Goal: Find specific page/section: Find specific page/section

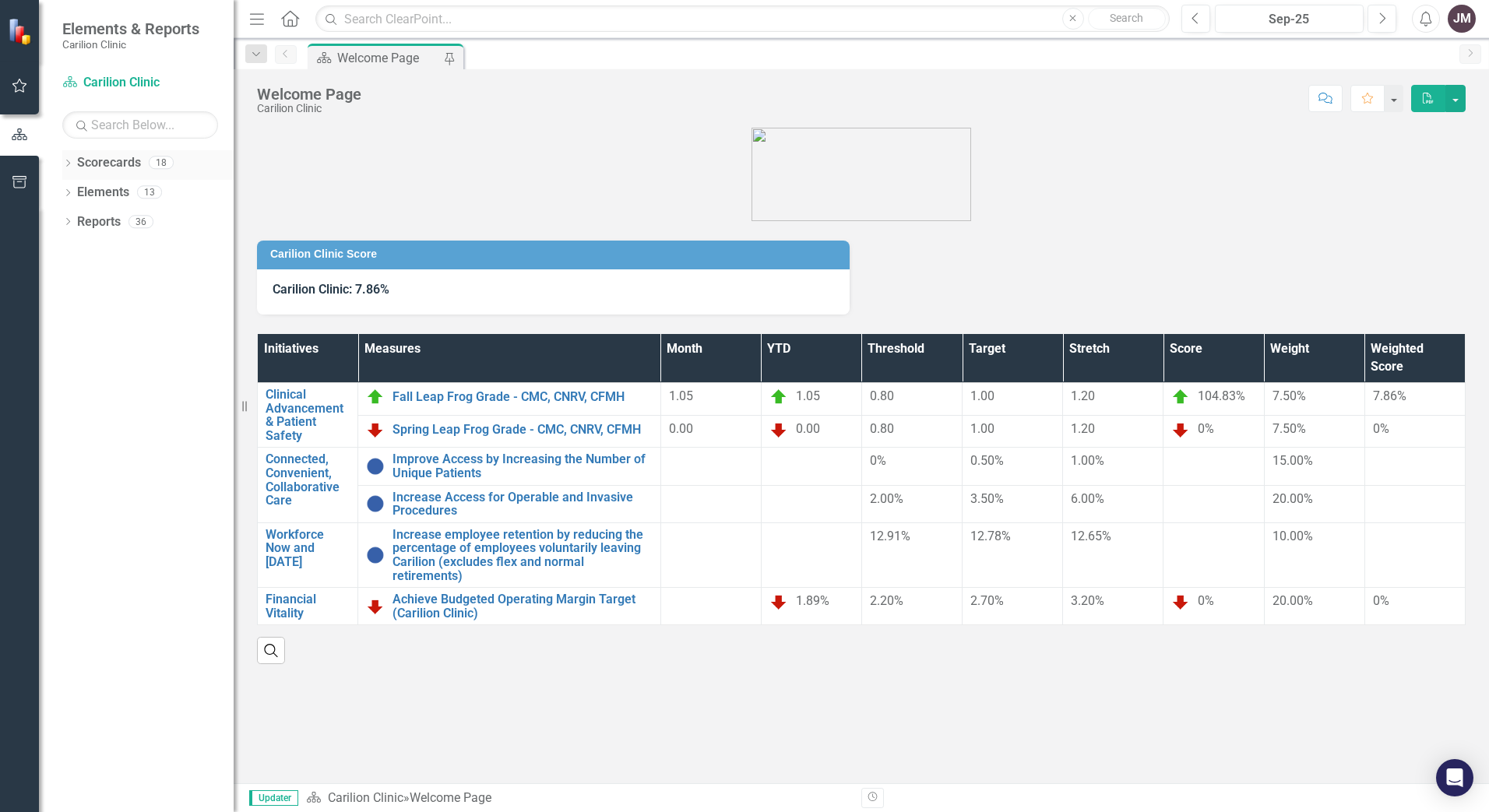
click at [68, 162] on icon "Dropdown" at bounding box center [67, 164] width 11 height 9
click at [74, 187] on icon "Dropdown" at bounding box center [76, 192] width 11 height 10
click at [131, 221] on link "Department of Surgery" at bounding box center [167, 222] width 133 height 18
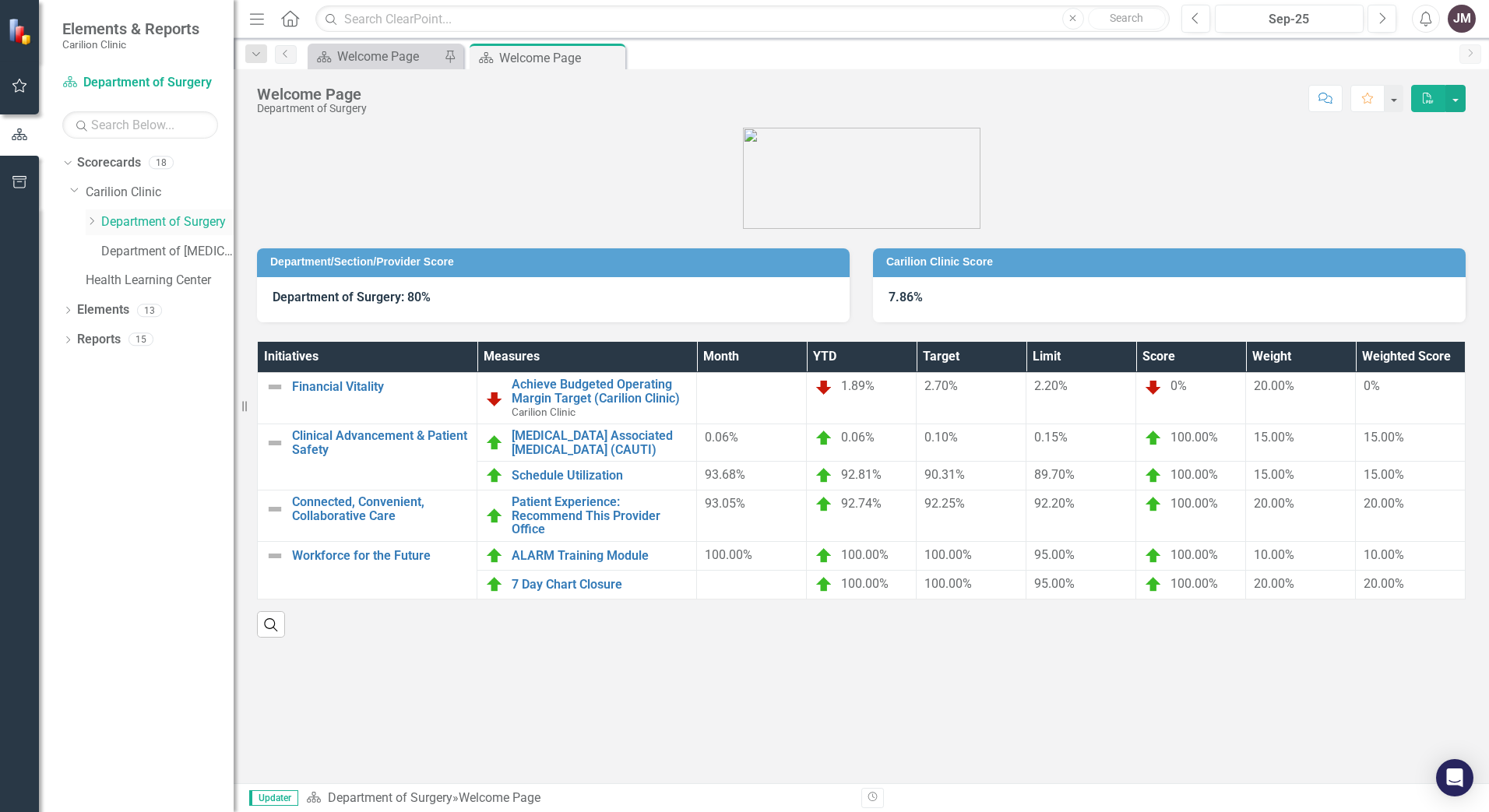
click at [120, 217] on link "Department of Surgery" at bounding box center [167, 222] width 133 height 18
click at [112, 191] on link "Carilion Clinic" at bounding box center [160, 192] width 148 height 18
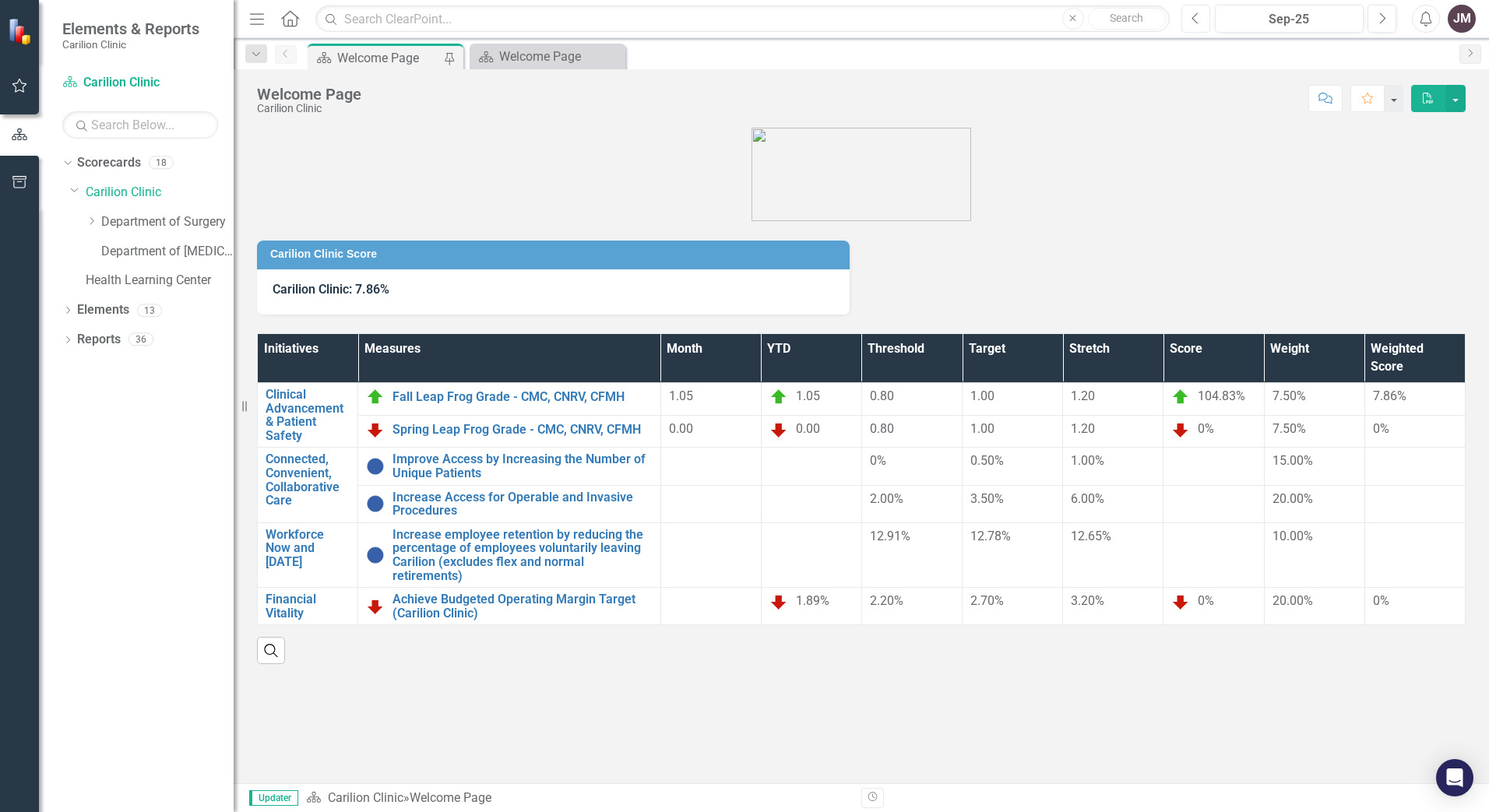
click at [1198, 15] on icon "Previous" at bounding box center [1196, 18] width 9 height 14
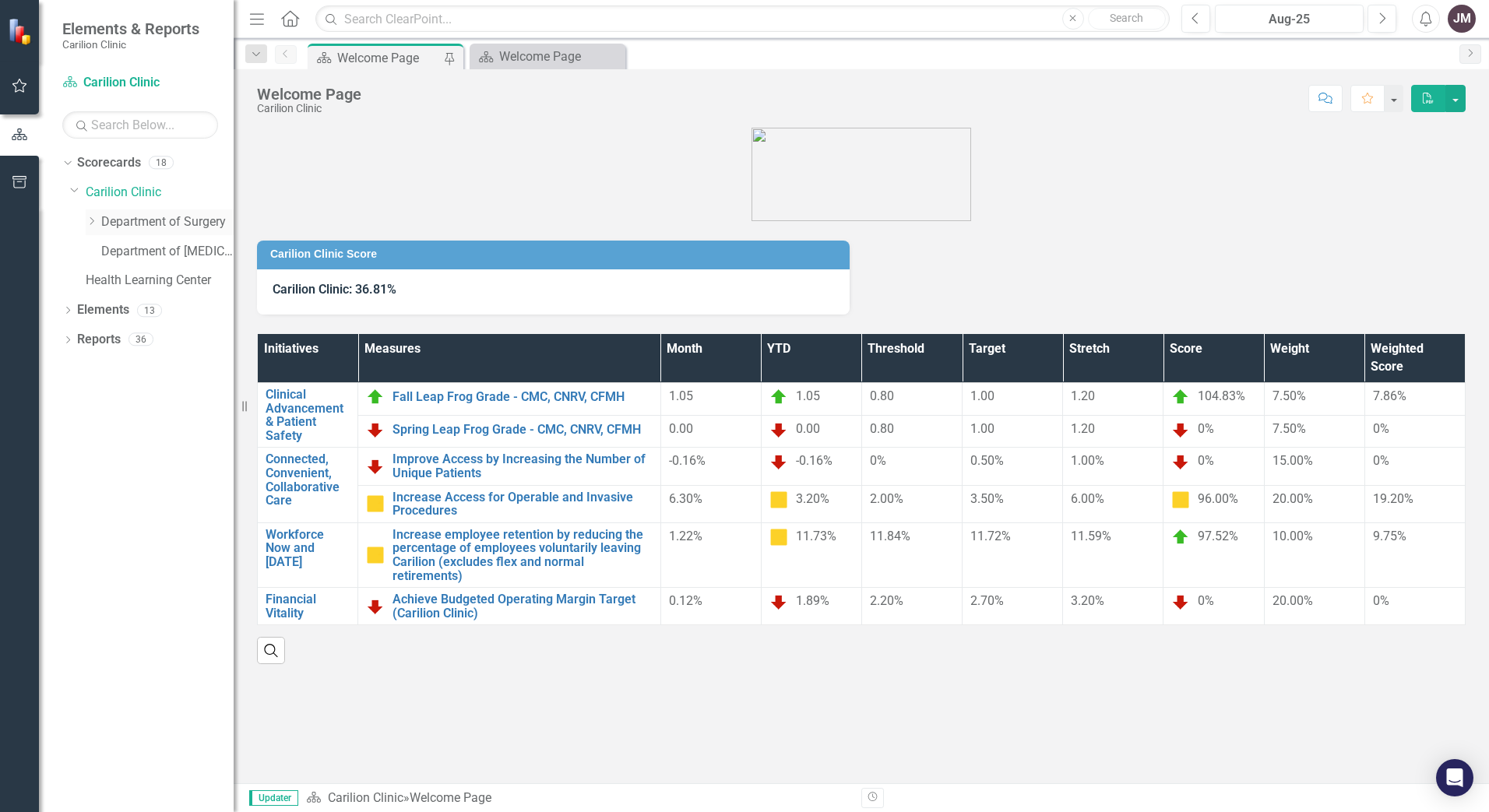
click at [157, 217] on link "Department of Surgery" at bounding box center [167, 222] width 133 height 18
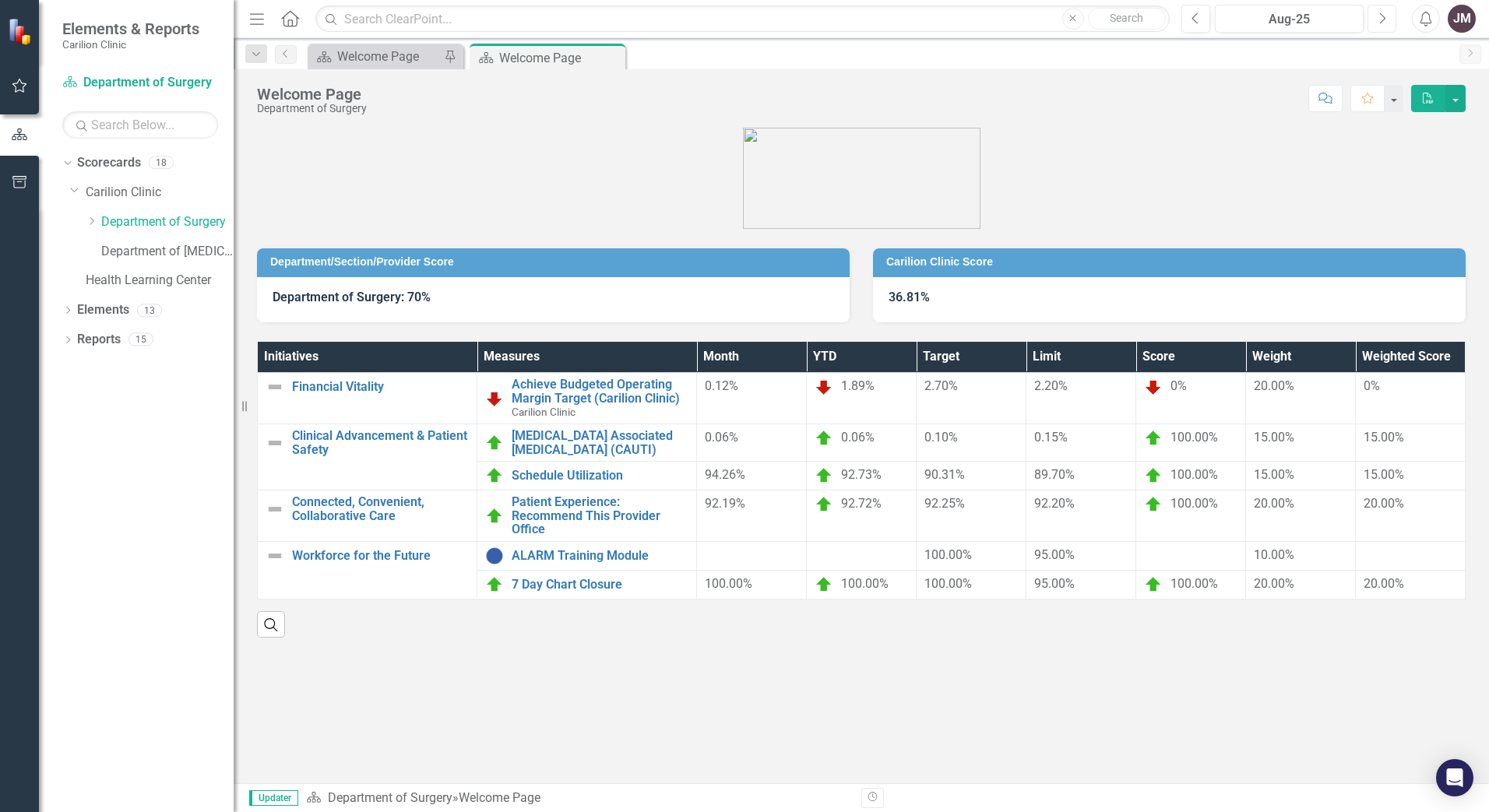
click at [1383, 18] on icon "Next" at bounding box center [1382, 18] width 9 height 14
